Goal: Task Accomplishment & Management: Complete application form

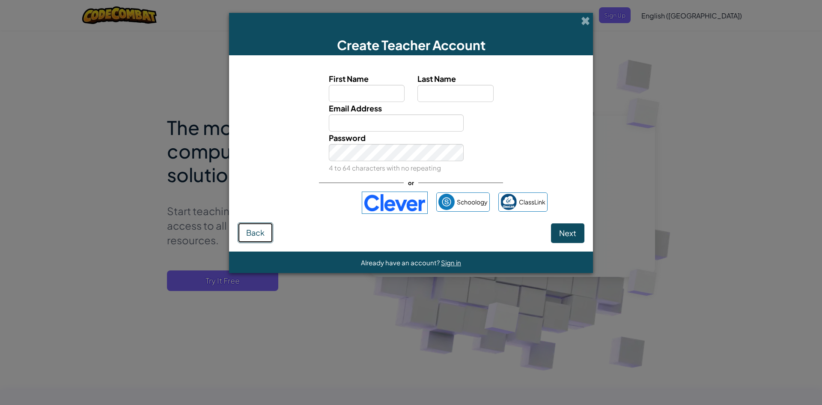
click at [253, 238] on button "Back" at bounding box center [256, 232] width 36 height 21
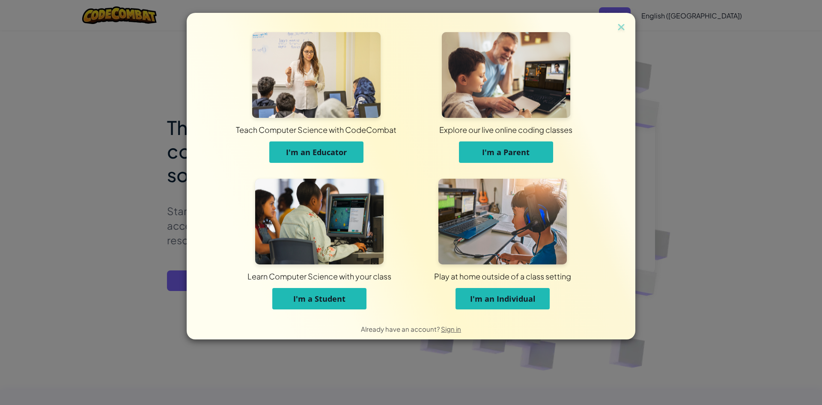
click at [501, 304] on button "I'm an Individual" at bounding box center [503, 298] width 94 height 21
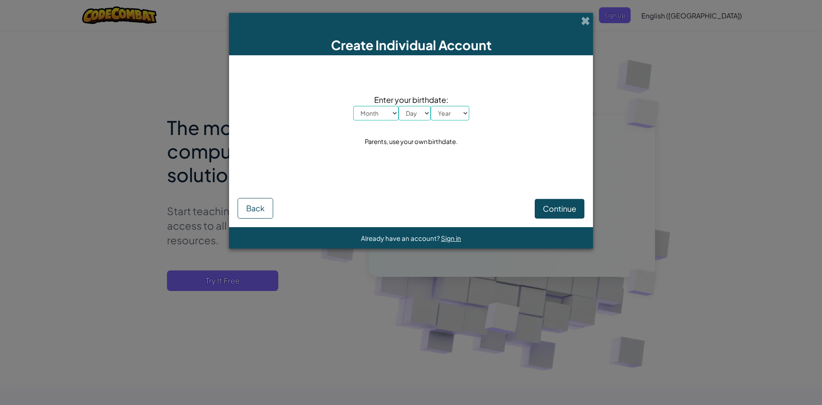
click at [382, 116] on select "Month January February March April May June July August September October Novem…" at bounding box center [375, 113] width 45 height 15
click at [388, 114] on select "Month January February March April May June July August September October Novem…" at bounding box center [375, 113] width 45 height 15
click at [253, 202] on button "Back" at bounding box center [256, 208] width 36 height 21
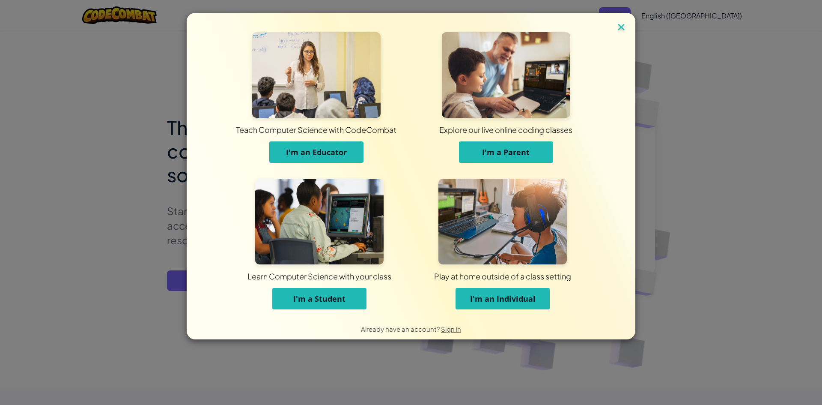
click at [622, 23] on img at bounding box center [621, 27] width 11 height 13
